Goal: Information Seeking & Learning: Understand process/instructions

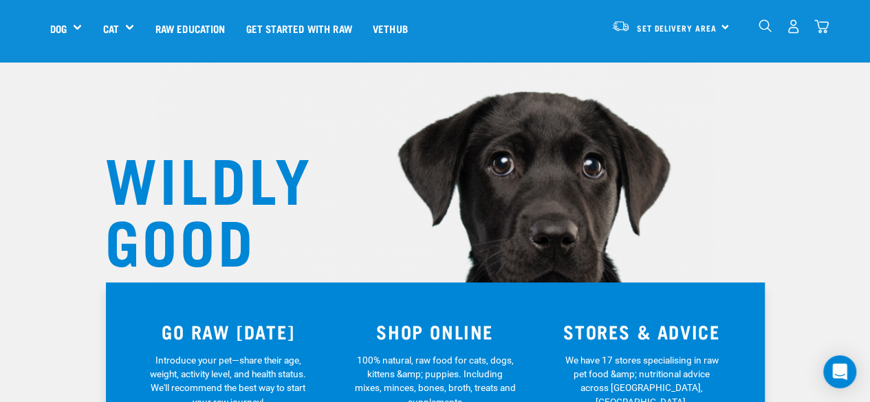
scroll to position [41, 0]
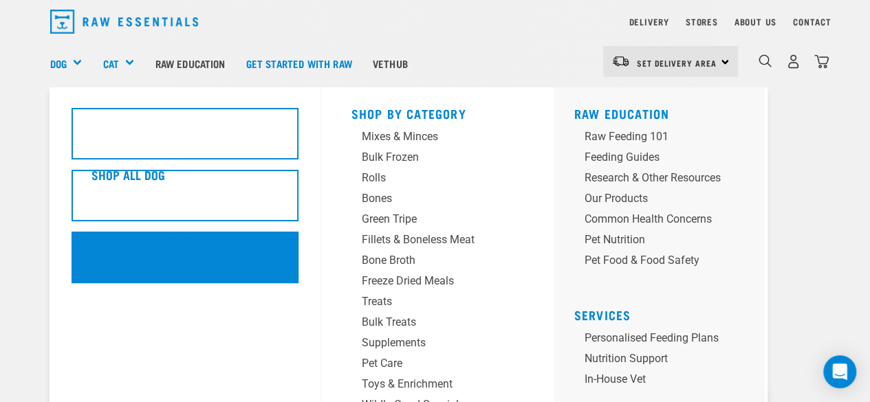
click at [184, 247] on div "Wildly Good Meal Packs" at bounding box center [185, 258] width 227 height 52
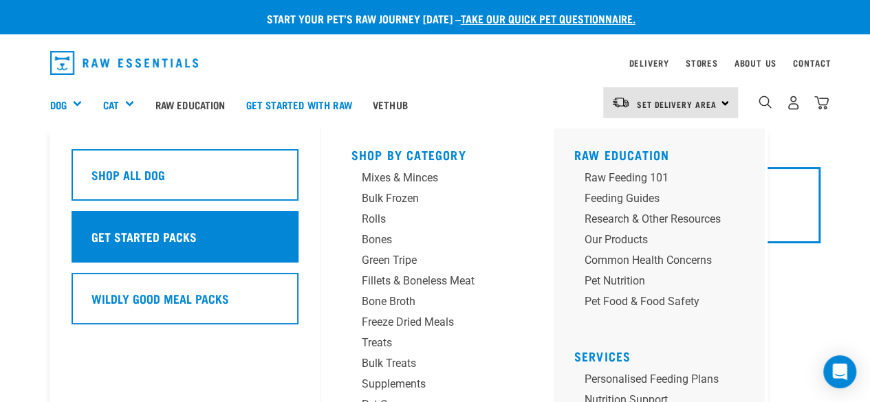
click at [153, 245] on h5 "Get Started Packs" at bounding box center [143, 237] width 105 height 18
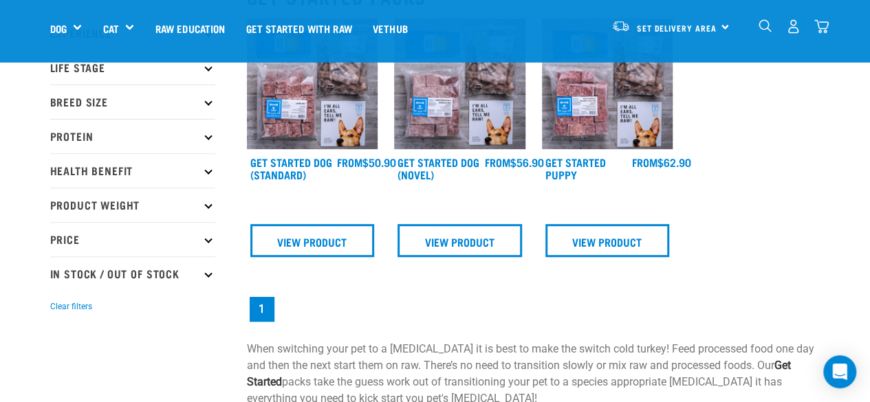
scroll to position [128, 0]
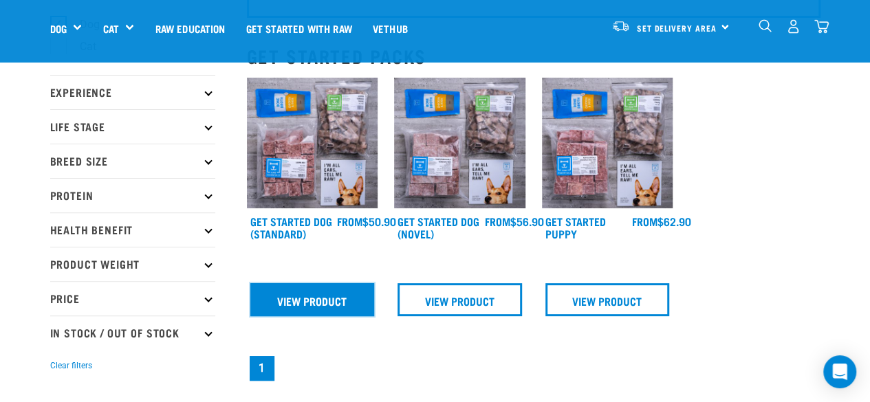
click at [279, 300] on link "View Product" at bounding box center [312, 299] width 124 height 33
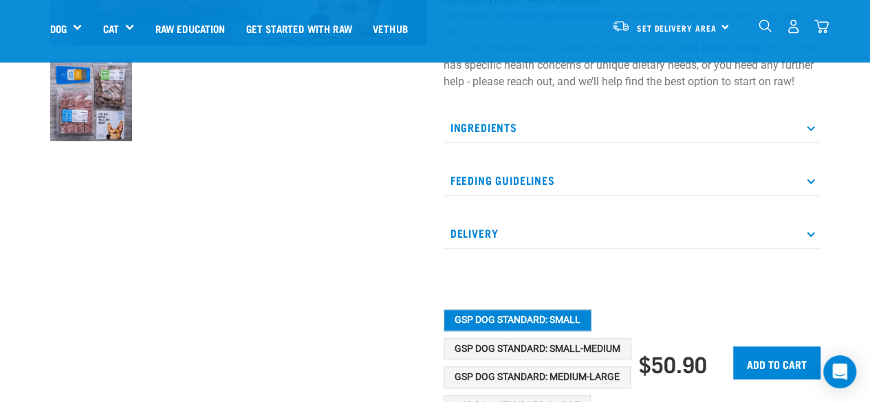
scroll to position [432, 0]
click at [509, 135] on p "Ingredients" at bounding box center [631, 126] width 377 height 31
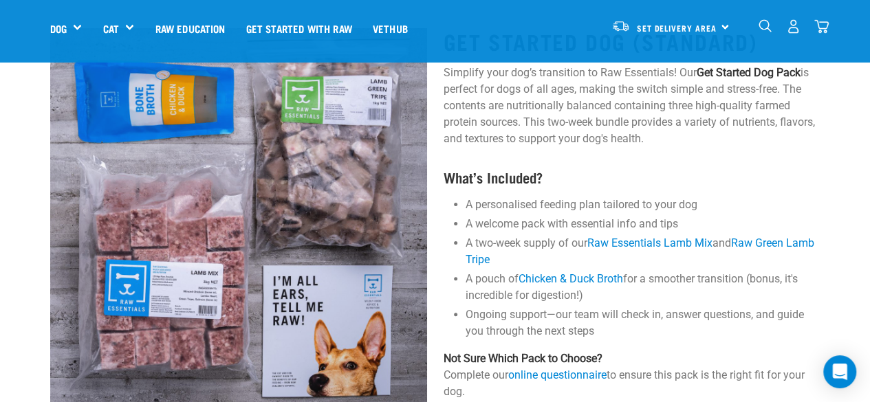
scroll to position [71, 0]
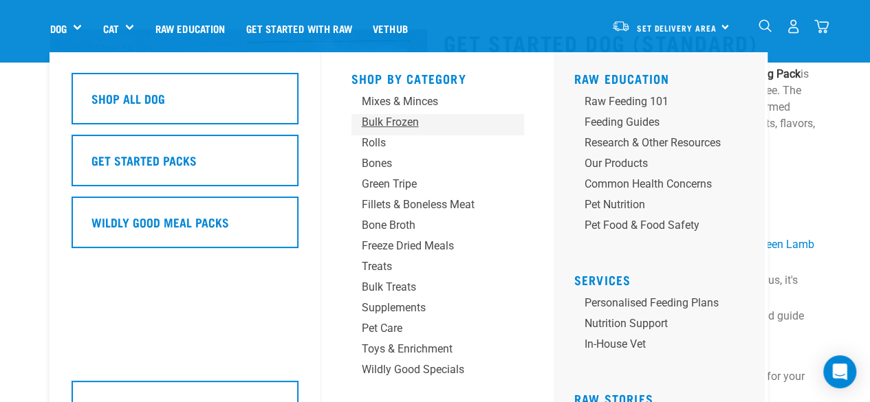
click at [381, 125] on div "Bulk Frozen" at bounding box center [426, 122] width 129 height 17
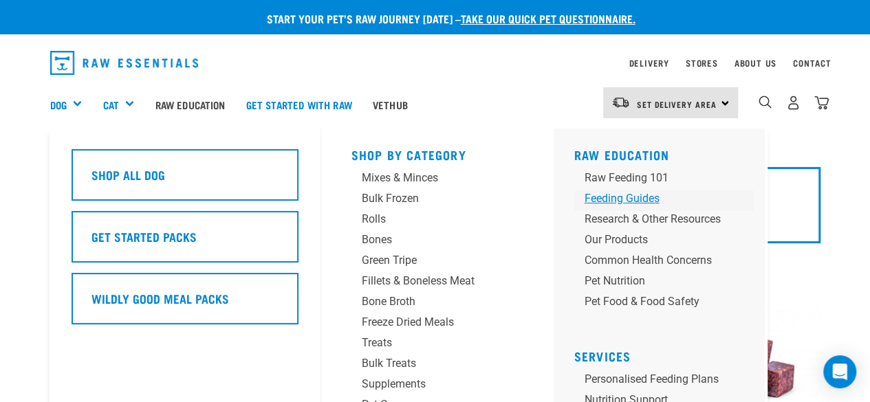
click at [631, 204] on div "Feeding Guides" at bounding box center [652, 198] width 136 height 17
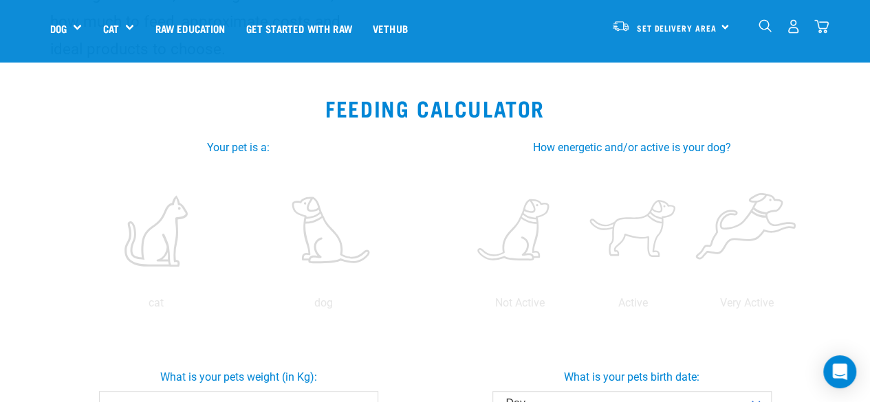
scroll to position [221, 0]
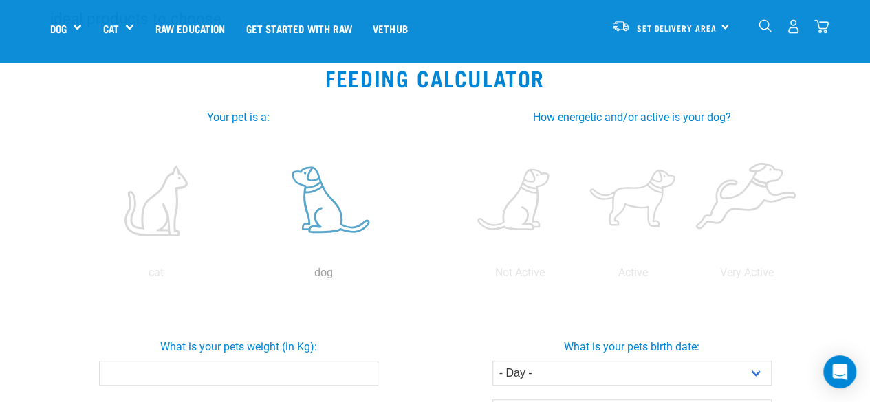
click at [319, 225] on label at bounding box center [324, 200] width 162 height 117
click at [240, 276] on input "radio" at bounding box center [240, 276] width 0 height 0
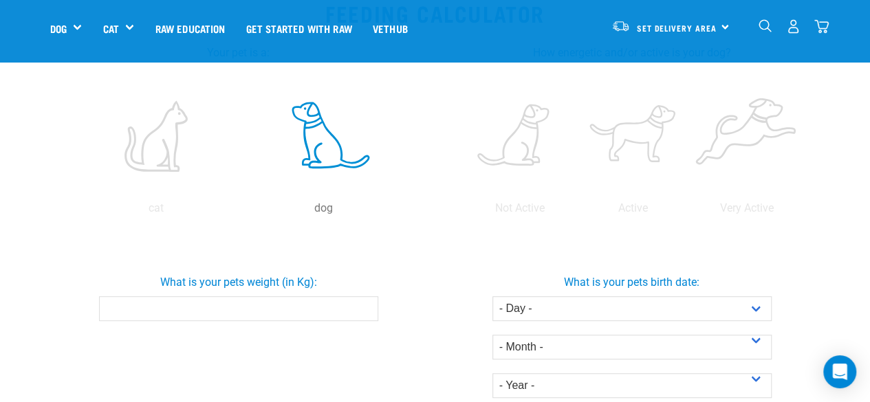
click at [230, 310] on input "What is your pets weight (in Kg):" at bounding box center [238, 308] width 279 height 25
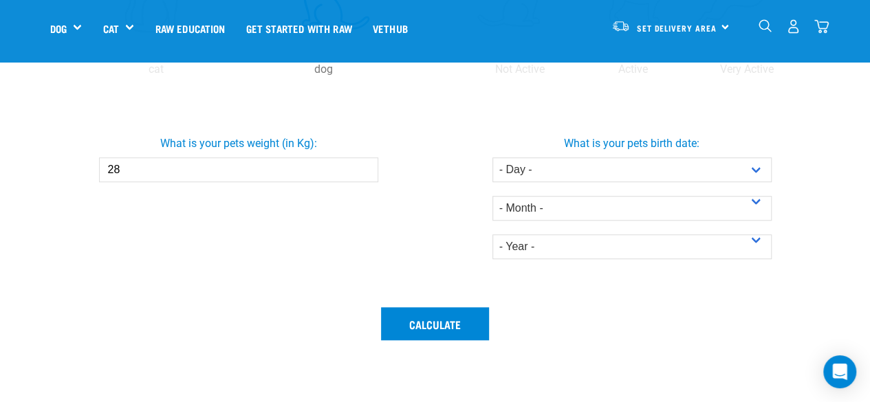
scroll to position [430, 0]
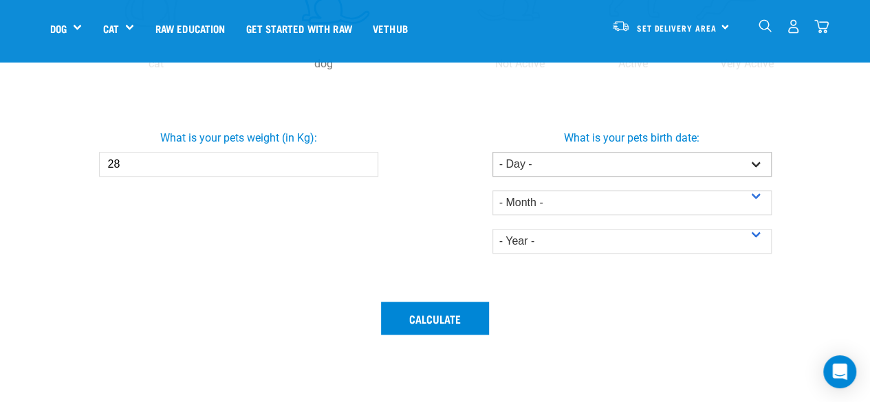
type input "28"
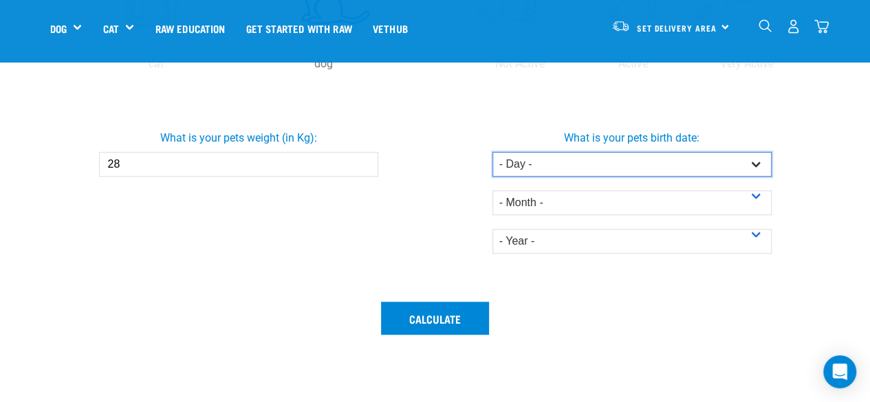
click at [540, 155] on select "- Day - 1 2 3 4 5 6 7 8 9 10 11 12 13 14 15 16 17 18 19 20 21 22 23 24 25 26 27" at bounding box center [631, 164] width 279 height 25
select select "11"
click at [492, 152] on select "- Day - 1 2 3 4 5 6 7 8 9 10 11 12 13 14 15 16 17 18 19 20 21 22 23 24 25 26 27" at bounding box center [631, 164] width 279 height 25
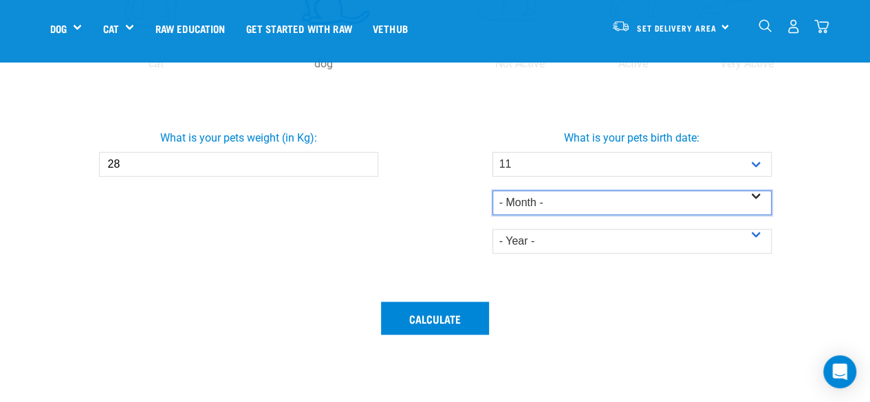
click at [546, 208] on select "- Month - January February March April May June July August September October N…" at bounding box center [631, 202] width 279 height 25
select select "August"
click at [492, 190] on select "- Month - January February March April May June July August September October N…" at bounding box center [631, 202] width 279 height 25
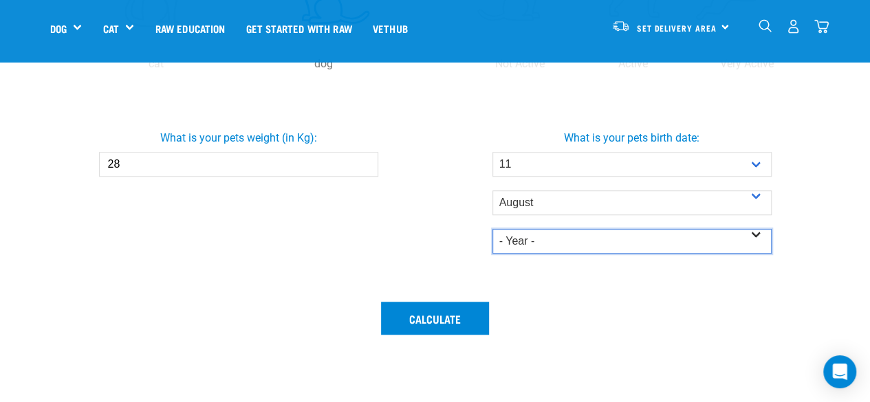
click at [551, 248] on select "- Year - 2025 2024 2023 2022 2021 2020 2019 2018 2017 2016 2015 2014" at bounding box center [631, 241] width 279 height 25
select select "2018"
click at [492, 229] on select "- Year - 2025 2024 2023 2022 2021 2020 2019 2018 2017 2016 2015 2014" at bounding box center [631, 241] width 279 height 25
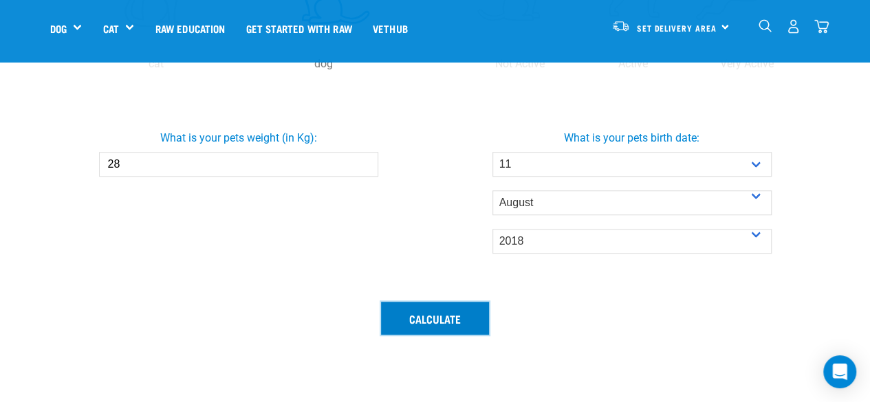
click at [468, 314] on button "Calculate" at bounding box center [435, 318] width 108 height 33
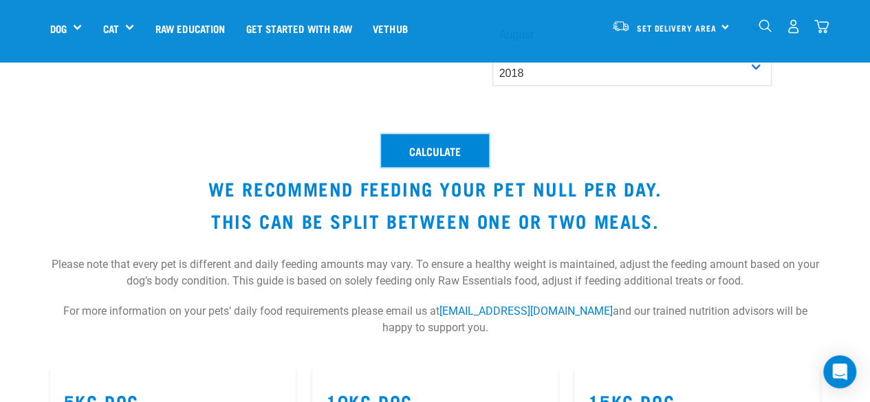
scroll to position [599, 0]
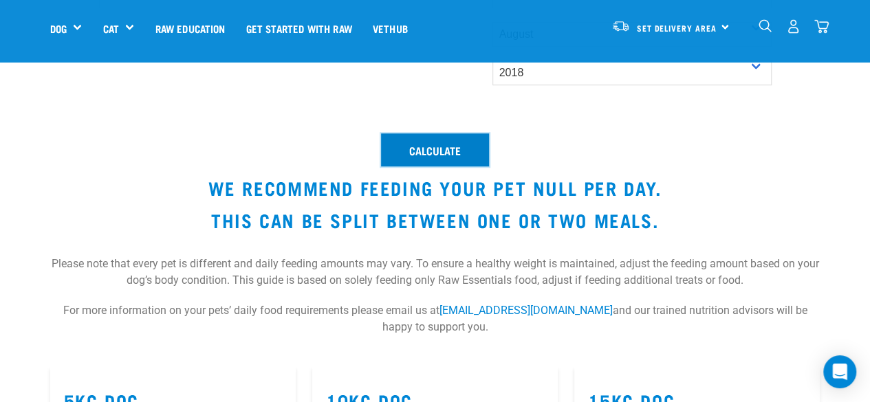
click at [457, 133] on button "Calculate" at bounding box center [435, 149] width 108 height 33
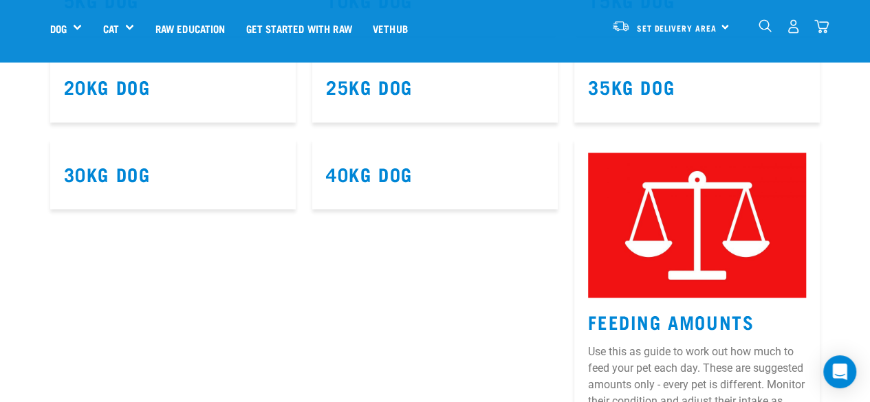
scroll to position [1001, 0]
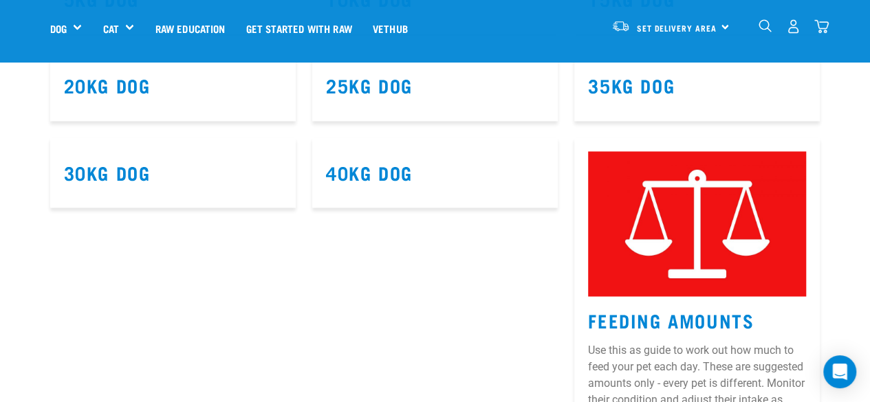
click at [230, 207] on article "30kg Dog" at bounding box center [172, 173] width 245 height 71
click at [113, 170] on link "30kg Dog" at bounding box center [107, 172] width 87 height 10
